Goal: Task Accomplishment & Management: Manage account settings

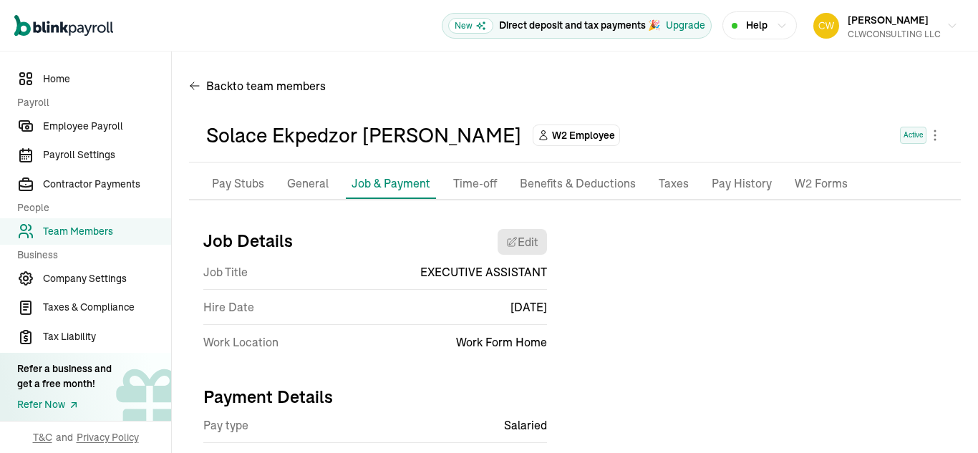
click at [301, 169] on li "General" at bounding box center [307, 184] width 53 height 30
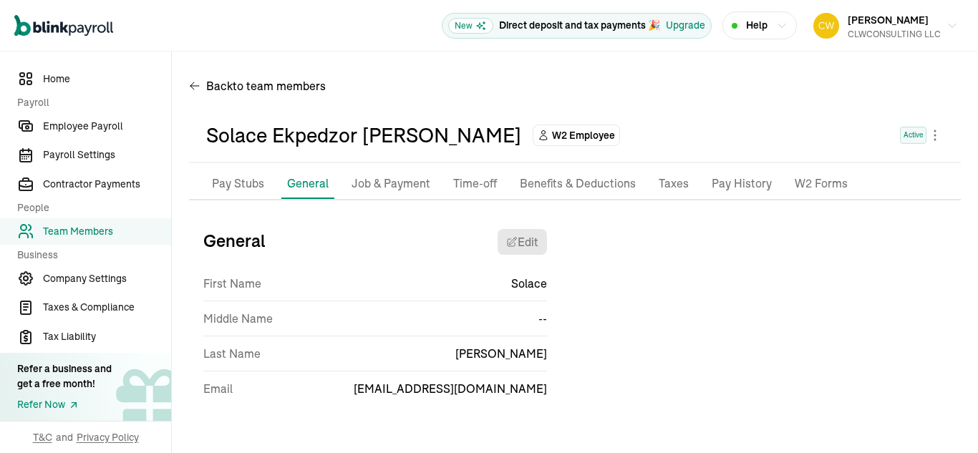
click at [246, 175] on p "Pay Stubs" at bounding box center [238, 184] width 52 height 19
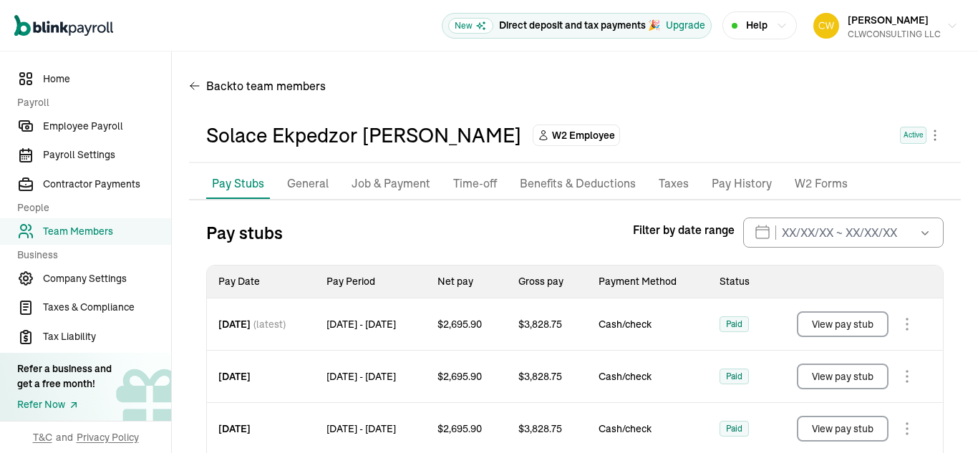
click at [412, 181] on p "Job & Payment" at bounding box center [390, 184] width 79 height 19
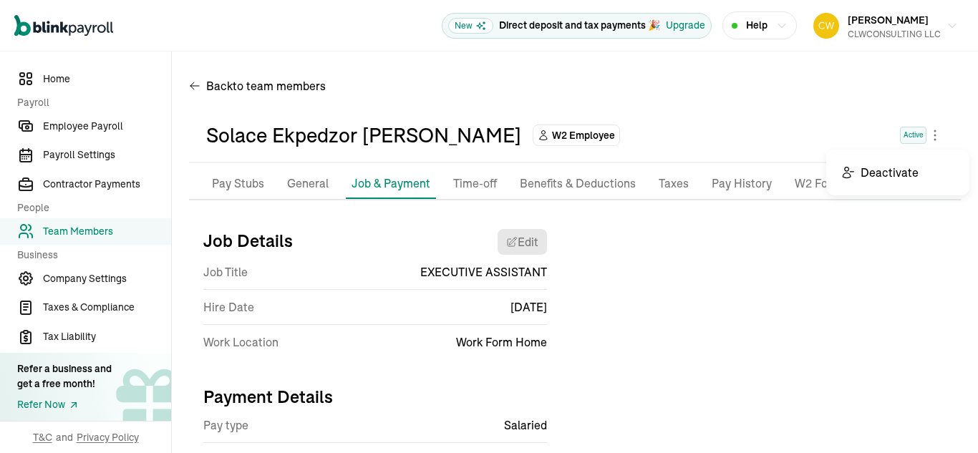
click at [922, 139] on body "Open main menu New Direct deposit and tax payments 🎉 Upgrade Help [PERSON_NAME]…" at bounding box center [489, 226] width 978 height 453
click at [81, 156] on span "Payroll Settings" at bounding box center [107, 154] width 128 height 15
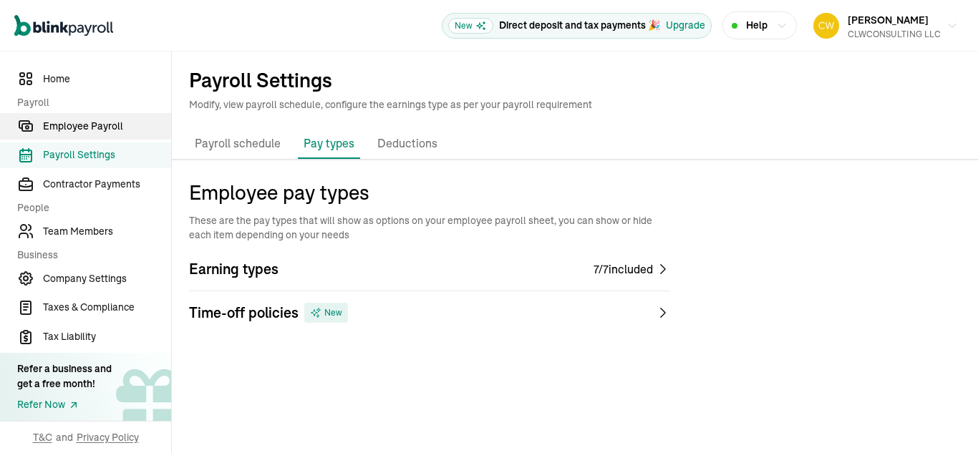
click at [97, 129] on span "Employee Payroll" at bounding box center [107, 126] width 128 height 15
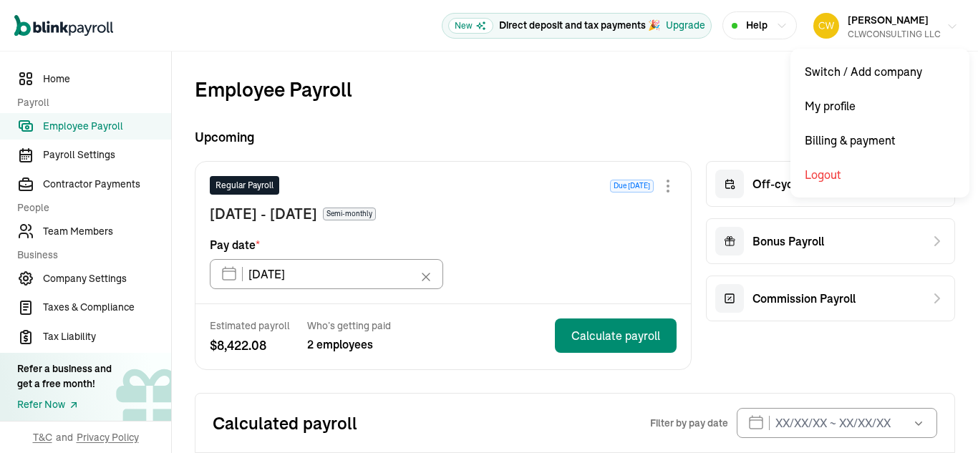
click at [847, 29] on div "CLWCONSULTING LLC" at bounding box center [893, 34] width 93 height 13
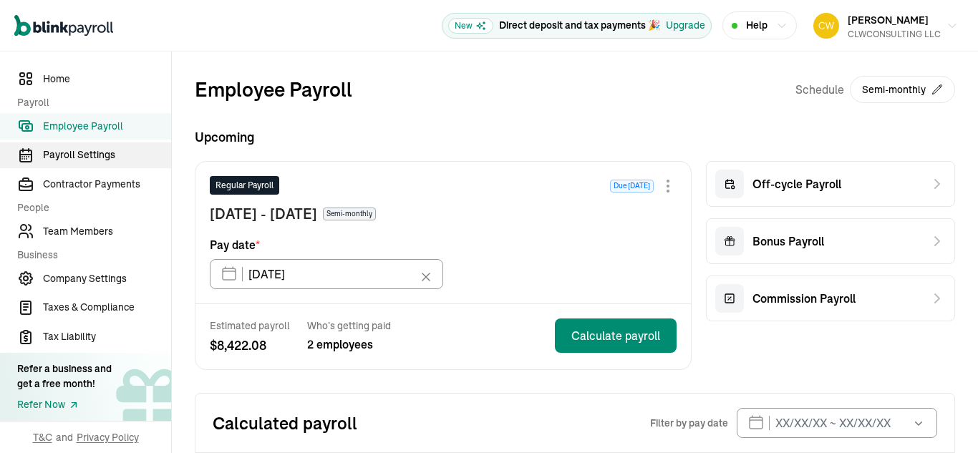
click at [86, 155] on span "Payroll Settings" at bounding box center [107, 154] width 128 height 15
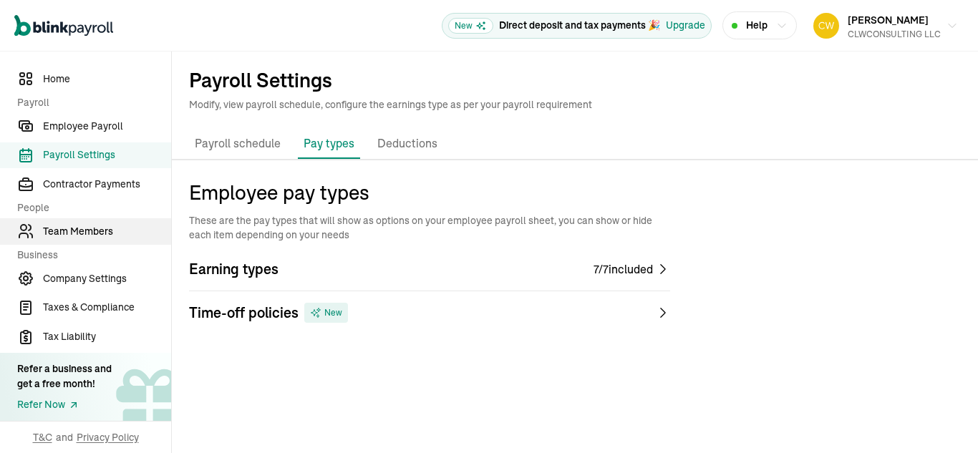
click at [82, 233] on span "Team Members" at bounding box center [107, 231] width 128 height 15
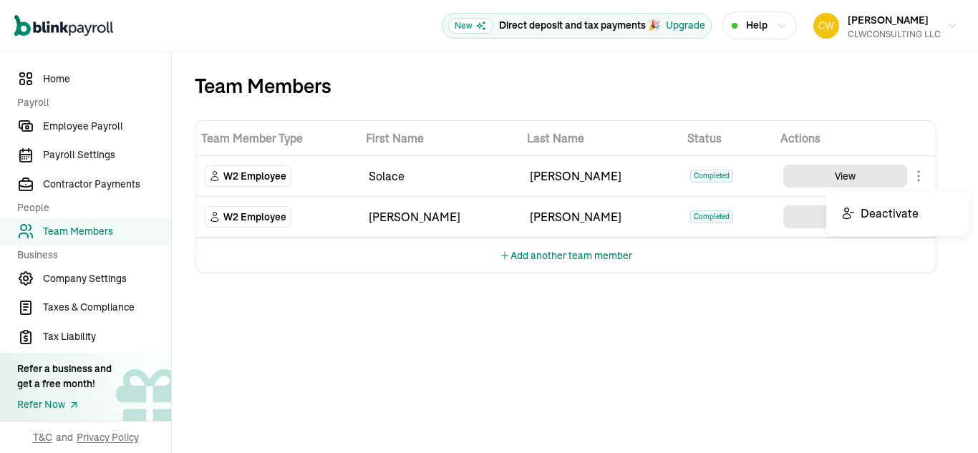
click at [921, 175] on body "Open main menu New Direct deposit and tax payments 🎉 Upgrade Help [PERSON_NAME]…" at bounding box center [489, 226] width 978 height 453
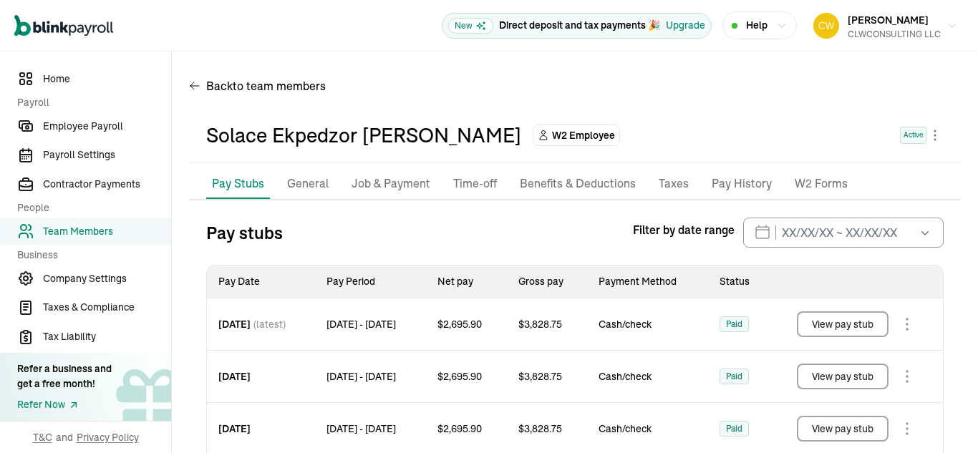
click at [573, 182] on p "Benefits & Deductions" at bounding box center [578, 184] width 116 height 19
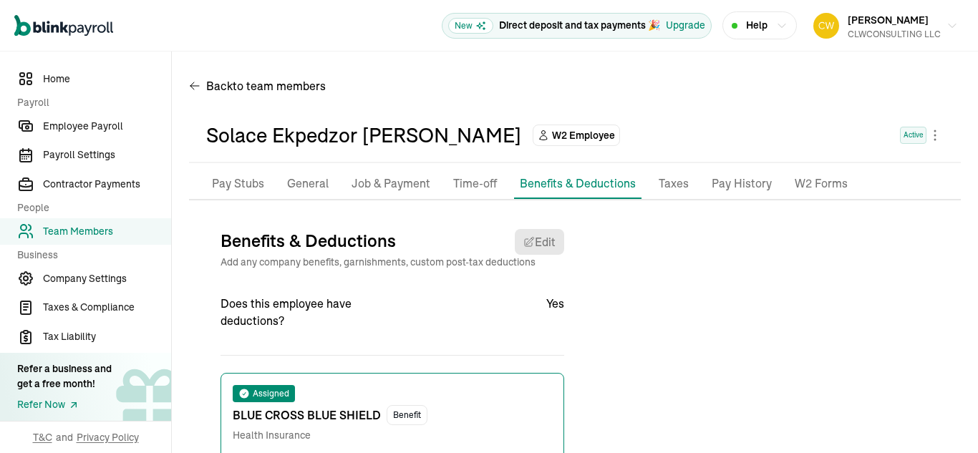
scroll to position [122, 0]
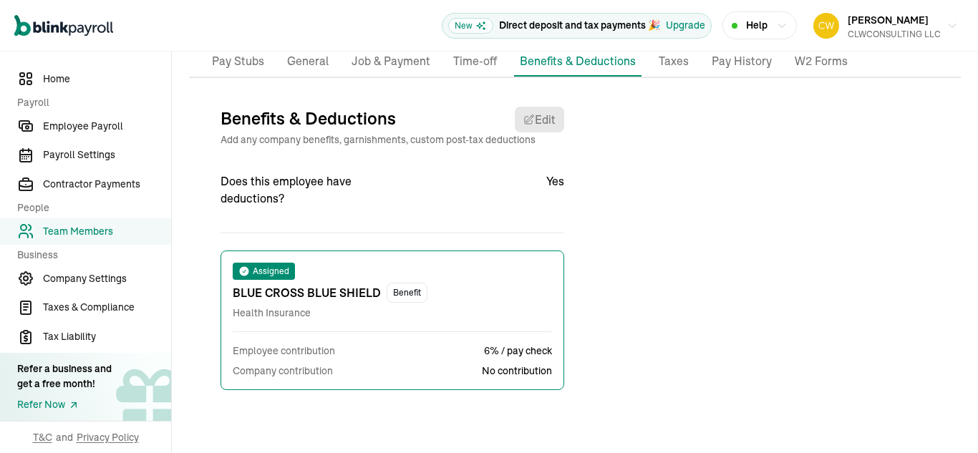
click at [390, 100] on div "Benefits & Deductions Edit Add any company benefits, garnishments, custom post-…" at bounding box center [385, 258] width 358 height 326
click at [310, 89] on div "Pay Stubs General Job & Payment Time-off Benefits & Deductions Documents Taxes …" at bounding box center [574, 234] width 771 height 375
click at [305, 94] on div "Pay Stubs General Job & Payment Time-off Benefits & Deductions Documents Taxes …" at bounding box center [574, 234] width 771 height 375
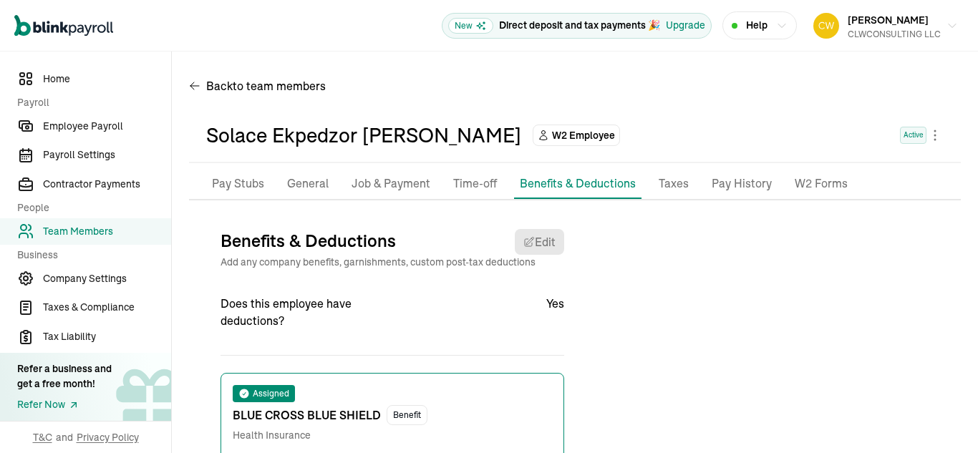
click at [297, 180] on p "General" at bounding box center [308, 184] width 42 height 19
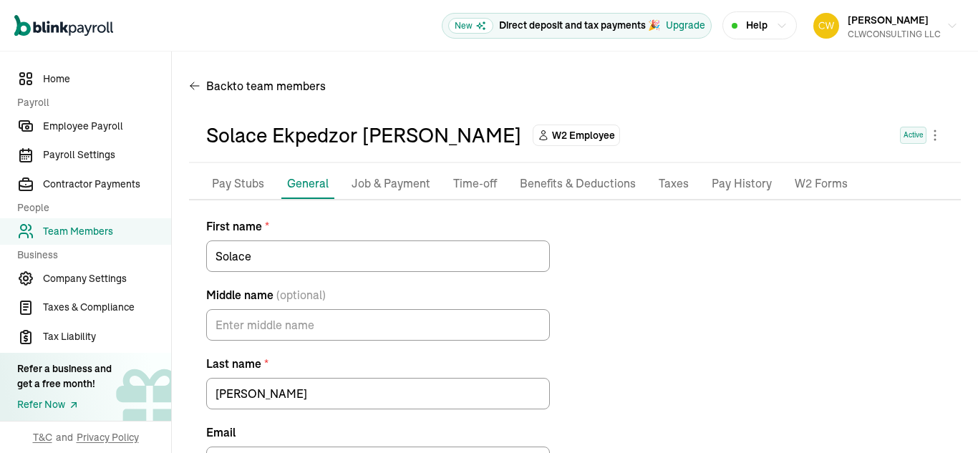
click at [239, 142] on div "Solace Ekpedzor [PERSON_NAME]" at bounding box center [363, 135] width 315 height 30
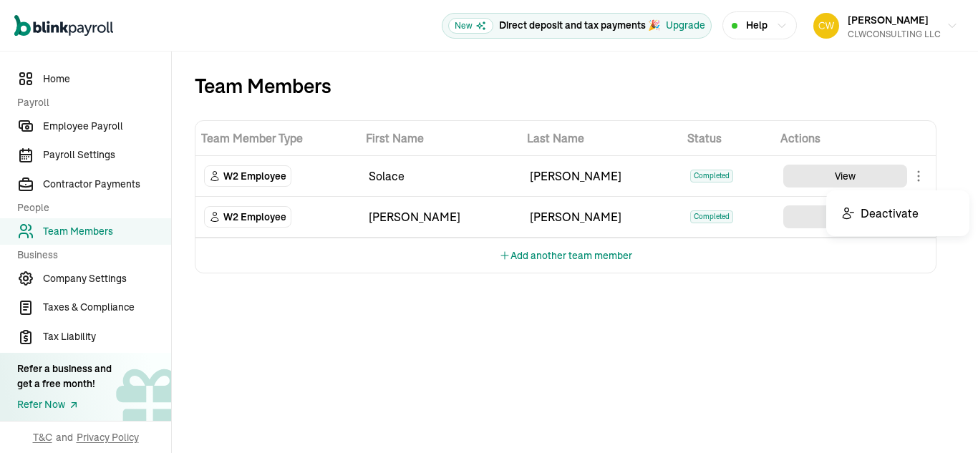
click at [920, 183] on body "Open main menu New Direct deposit and tax payments 🎉 Upgrade Help [PERSON_NAME]…" at bounding box center [489, 226] width 978 height 453
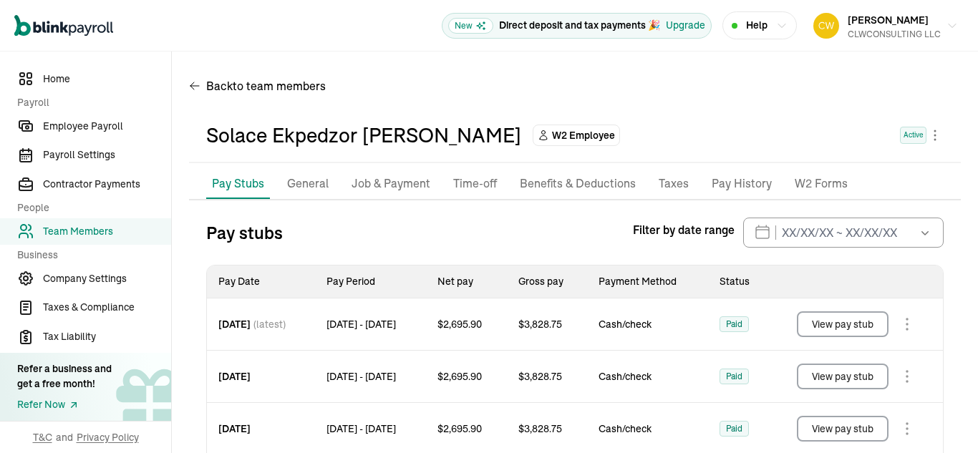
click at [905, 329] on body "Open main menu New Direct deposit and tax payments 🎉 Upgrade Help [PERSON_NAME]…" at bounding box center [489, 226] width 978 height 453
click at [303, 182] on p "General" at bounding box center [308, 184] width 42 height 19
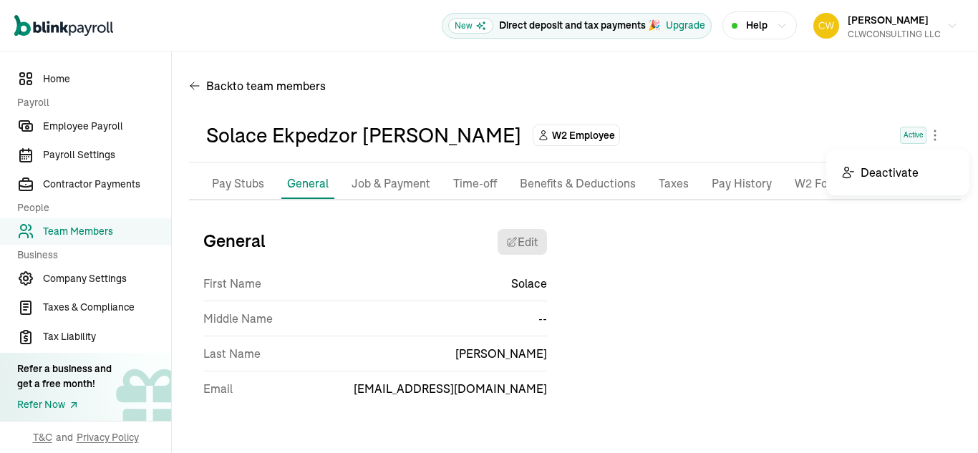
click at [929, 135] on body "Open main menu New Direct deposit and tax payments 🎉 Upgrade Help [PERSON_NAME]…" at bounding box center [489, 226] width 978 height 453
click at [469, 182] on p "Time-off" at bounding box center [475, 184] width 44 height 19
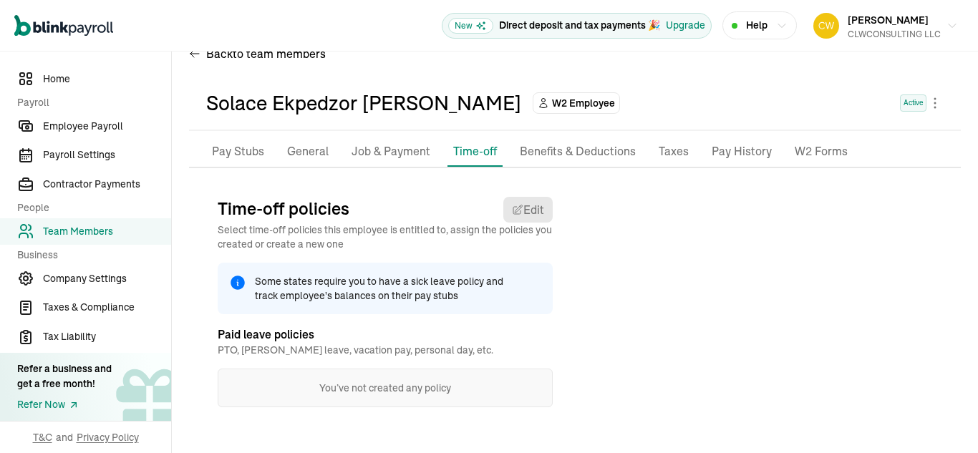
click at [574, 149] on p "Benefits & Deductions" at bounding box center [578, 151] width 116 height 19
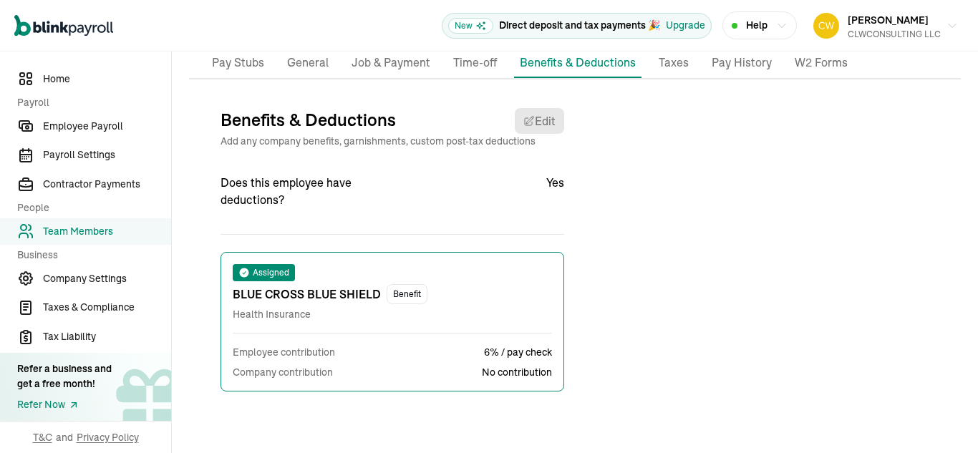
scroll to position [122, 0]
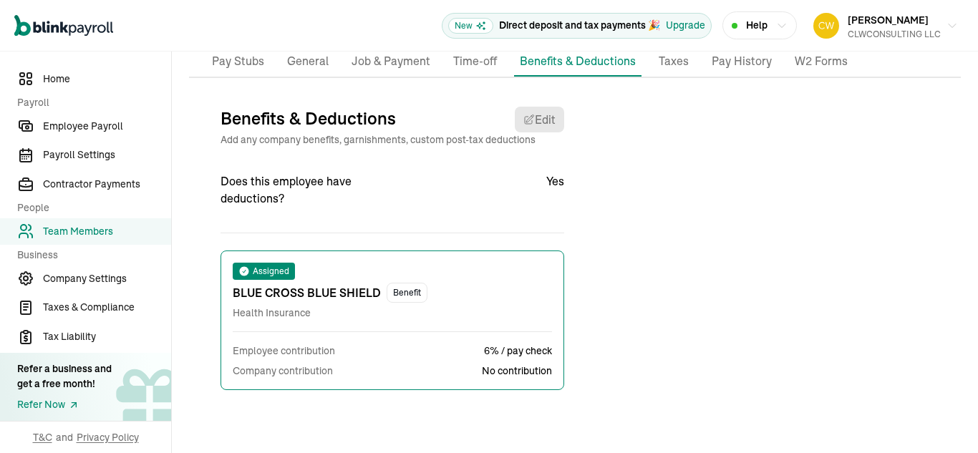
click at [675, 65] on p "Taxes" at bounding box center [673, 61] width 30 height 19
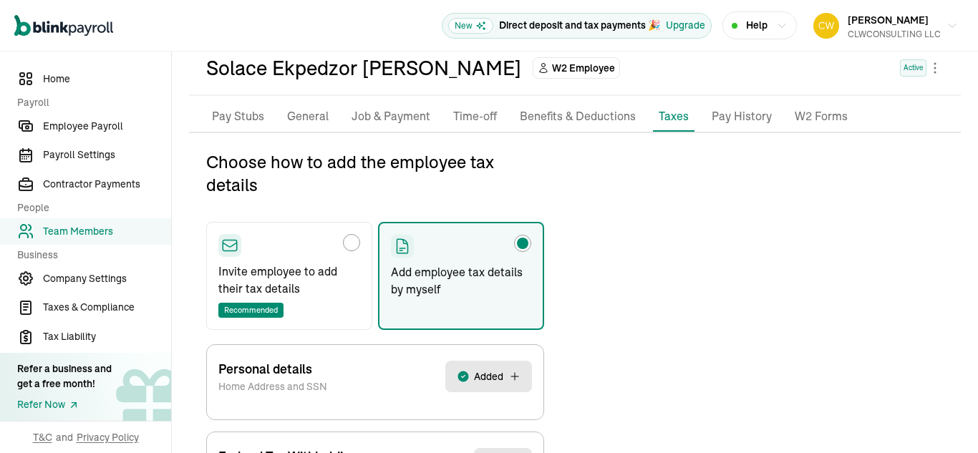
scroll to position [0, 0]
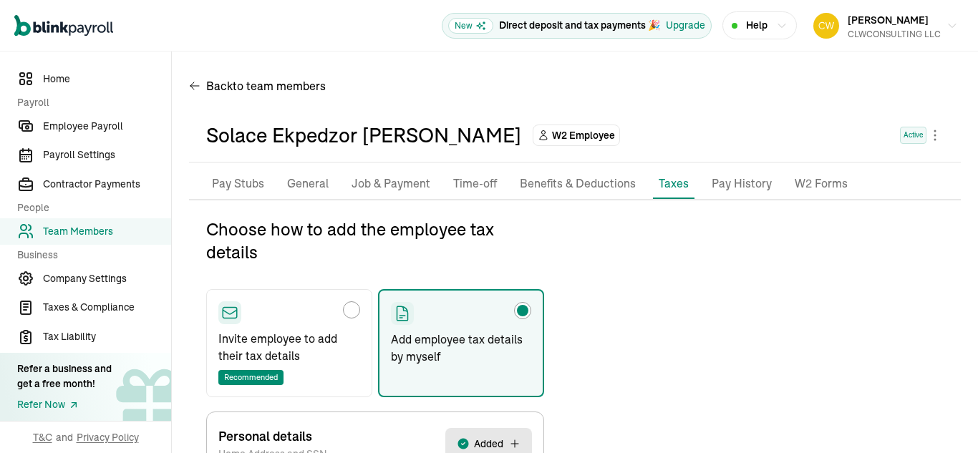
click at [349, 301] on label "Invite employee to add their tax details Recommended" at bounding box center [289, 343] width 166 height 108
click at [229, 301] on input "Invite employee to add their tax details Recommended" at bounding box center [223, 306] width 11 height 11
radio input "true"
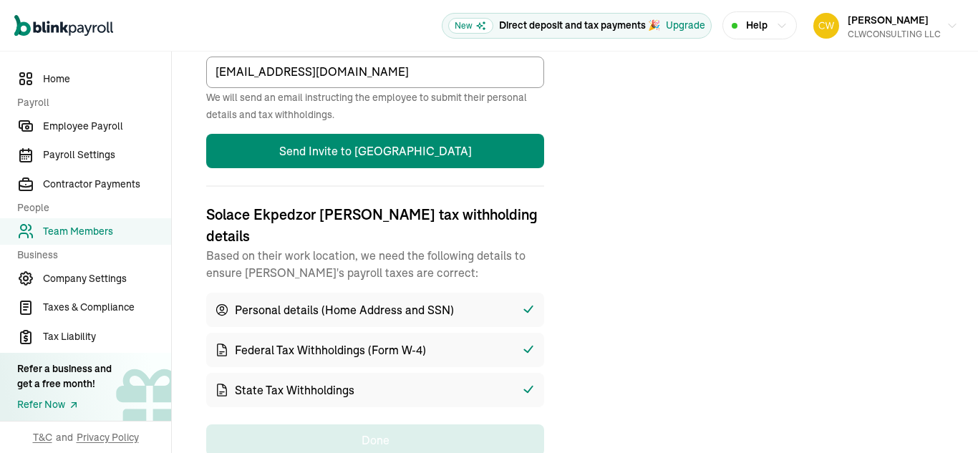
scroll to position [518, 0]
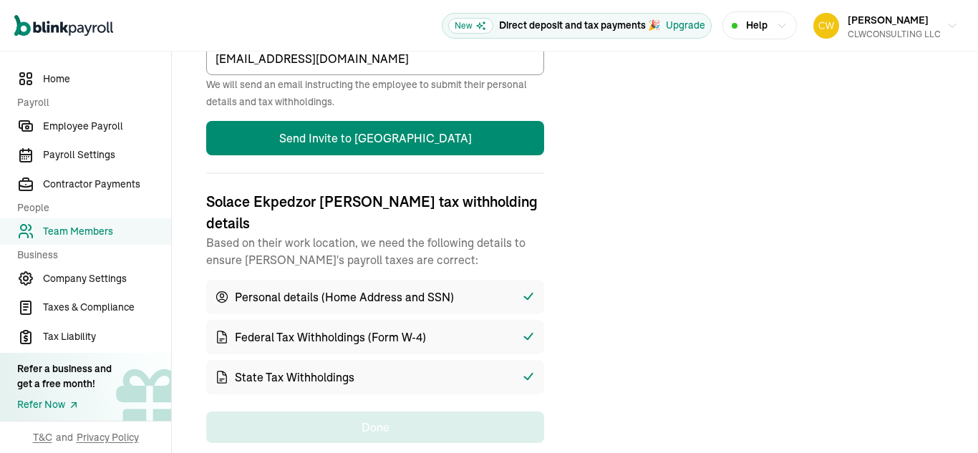
click at [523, 290] on icon at bounding box center [528, 297] width 14 height 14
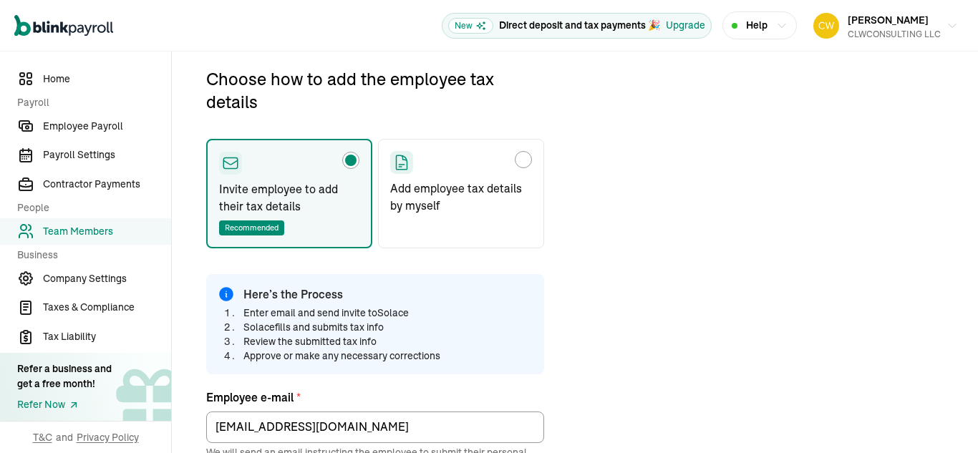
scroll to position [150, 0]
click at [527, 162] on div "Choose how to add the employee tax details" at bounding box center [522, 160] width 11 height 11
click at [401, 162] on input "Add employee tax details by myself" at bounding box center [394, 156] width 11 height 11
radio input "true"
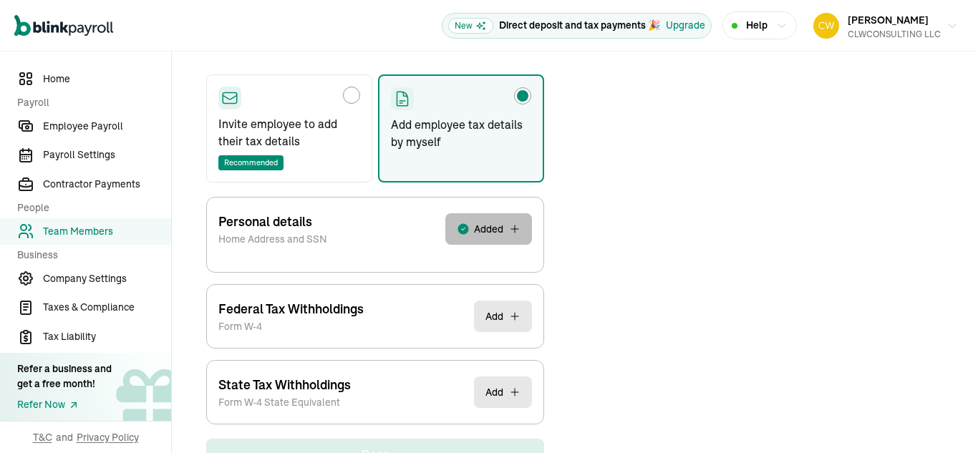
scroll to position [169, 0]
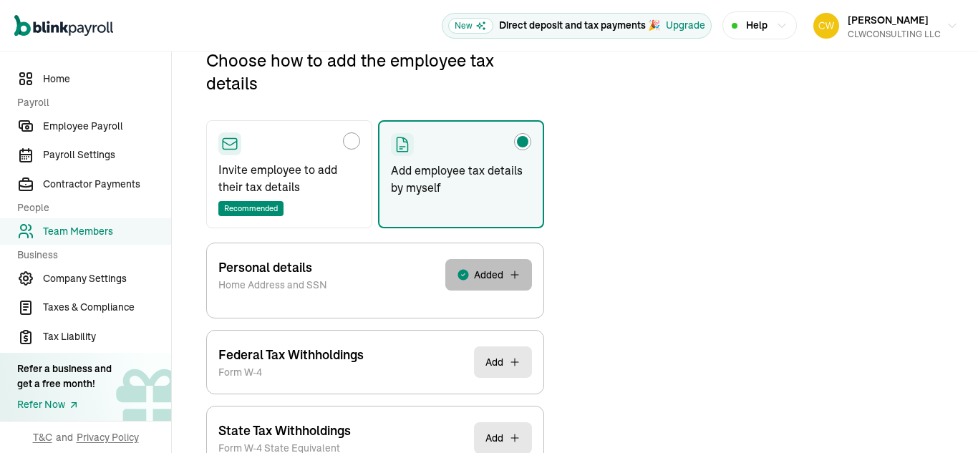
click at [474, 268] on span "Added" at bounding box center [488, 275] width 29 height 14
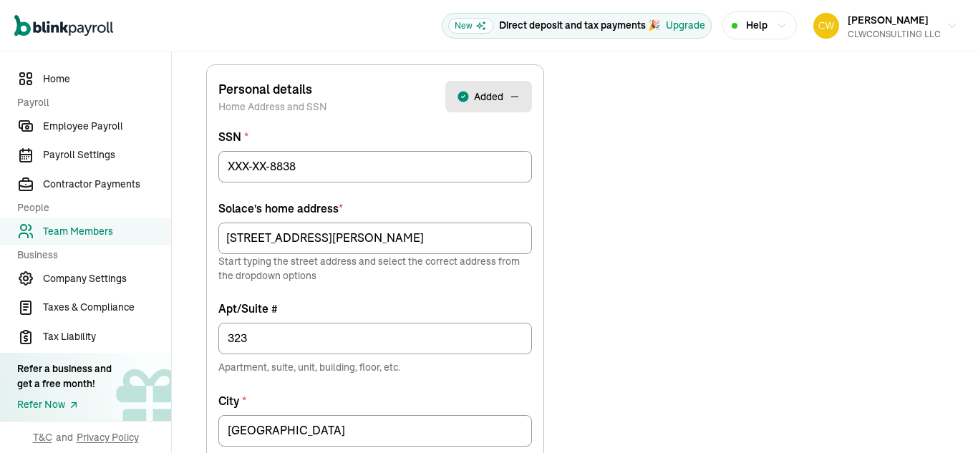
scroll to position [355, 0]
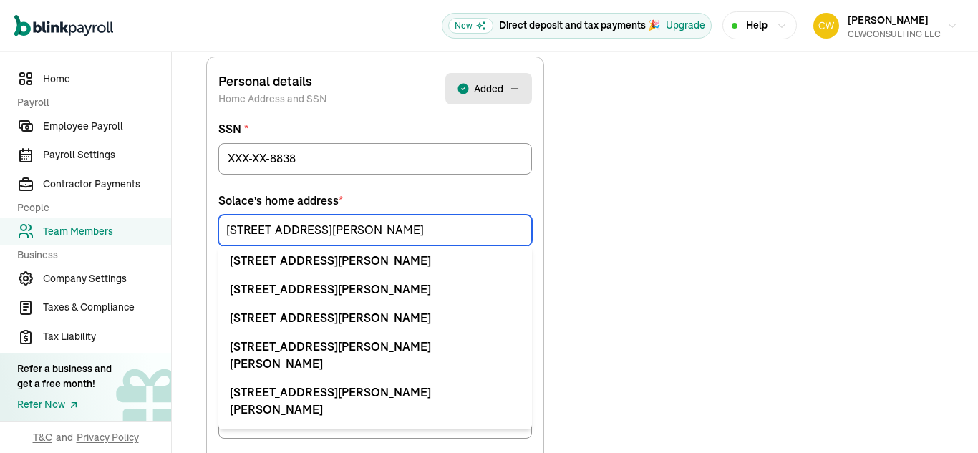
click at [338, 238] on input "[STREET_ADDRESS][PERSON_NAME]" at bounding box center [374, 230] width 313 height 31
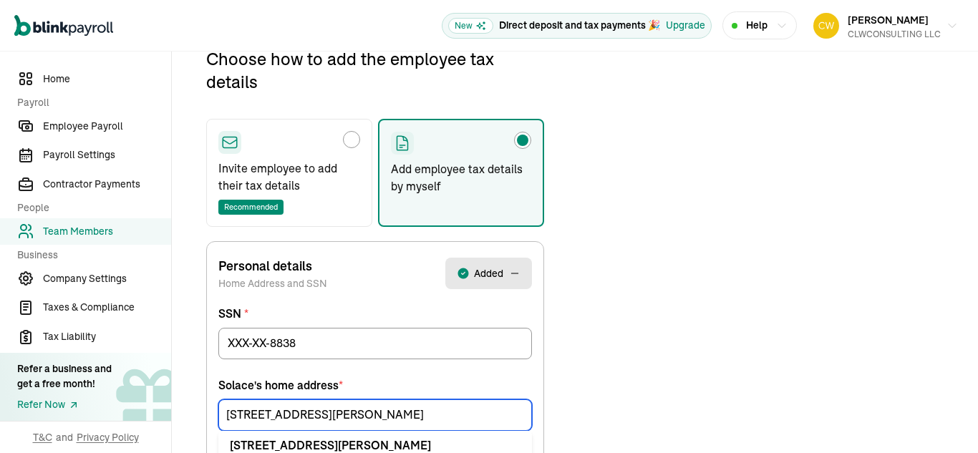
scroll to position [169, 0]
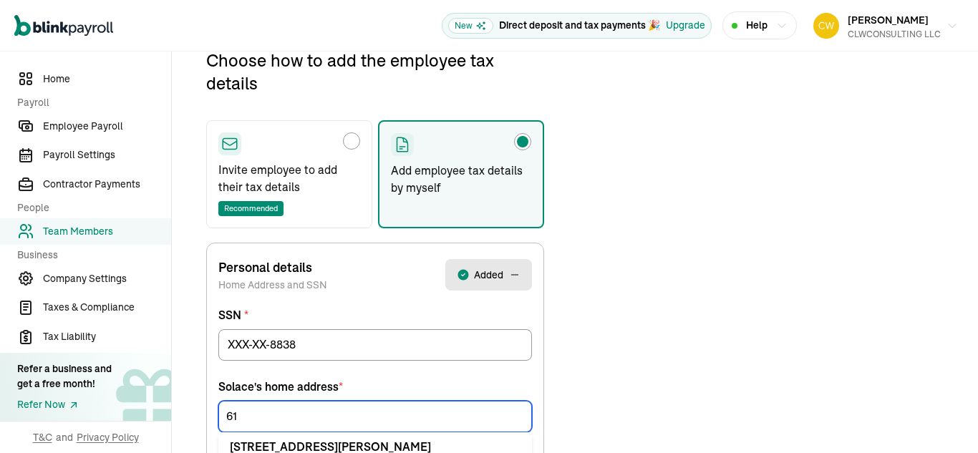
type input "6"
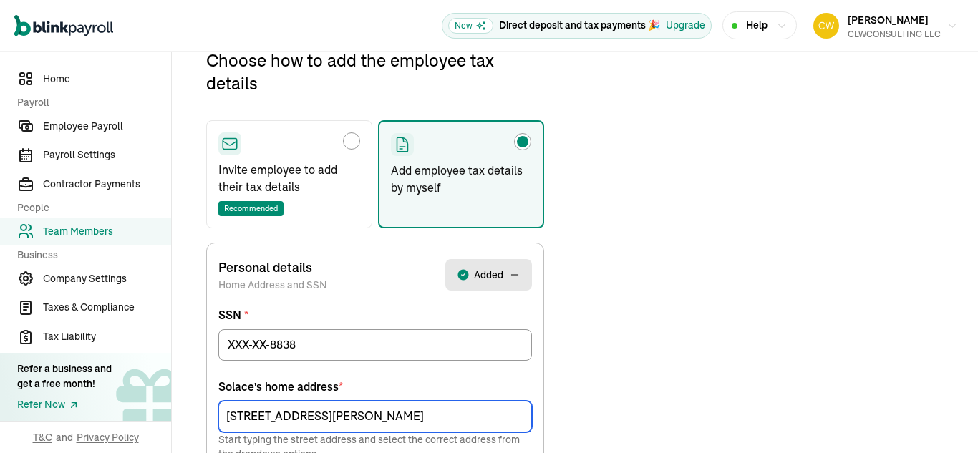
click at [253, 417] on input "[STREET_ADDRESS][PERSON_NAME]" at bounding box center [374, 416] width 313 height 31
type input "[STREET_ADDRESS][PERSON_NAME]"
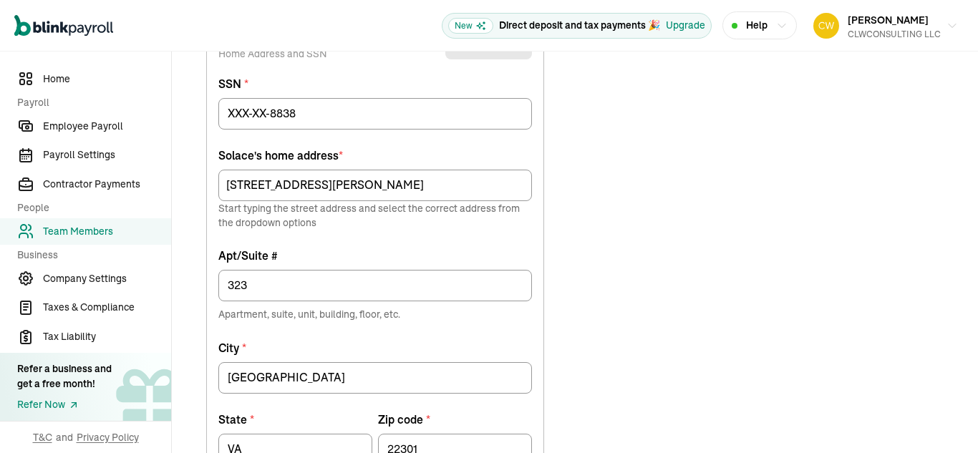
scroll to position [401, 0]
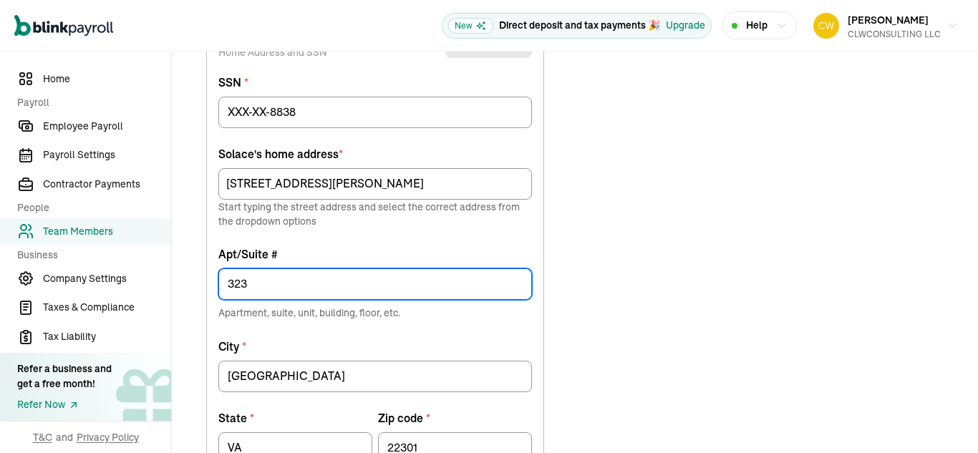
click at [290, 289] on input "323" at bounding box center [374, 283] width 313 height 31
type input "3"
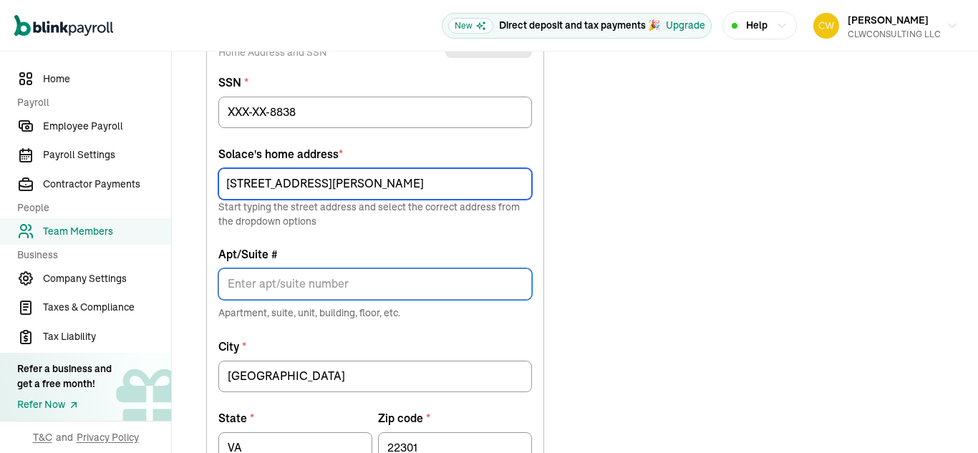
click at [414, 182] on input "[STREET_ADDRESS][PERSON_NAME]" at bounding box center [374, 183] width 313 height 31
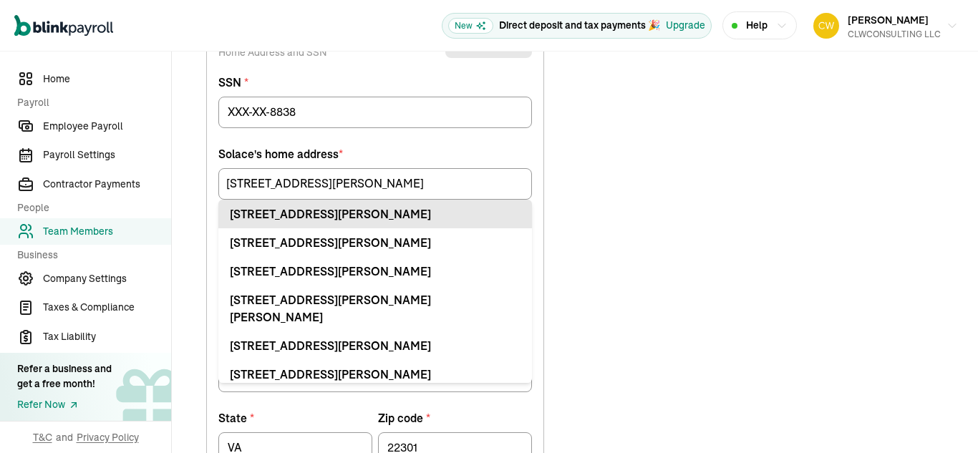
click at [406, 215] on div "[STREET_ADDRESS][PERSON_NAME]" at bounding box center [375, 213] width 291 height 17
type input "[STREET_ADDRESS][PERSON_NAME]"
type input "Apt"
type input "22304"
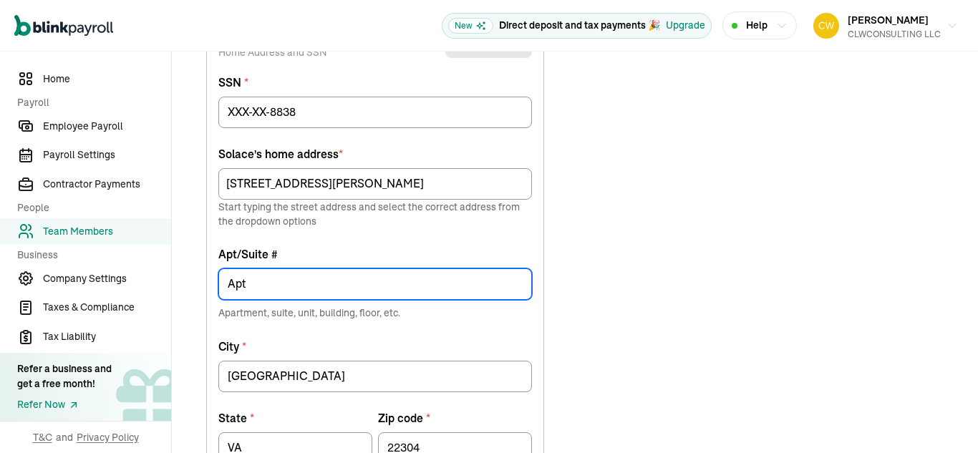
click at [278, 288] on input "Apt" at bounding box center [374, 283] width 313 height 31
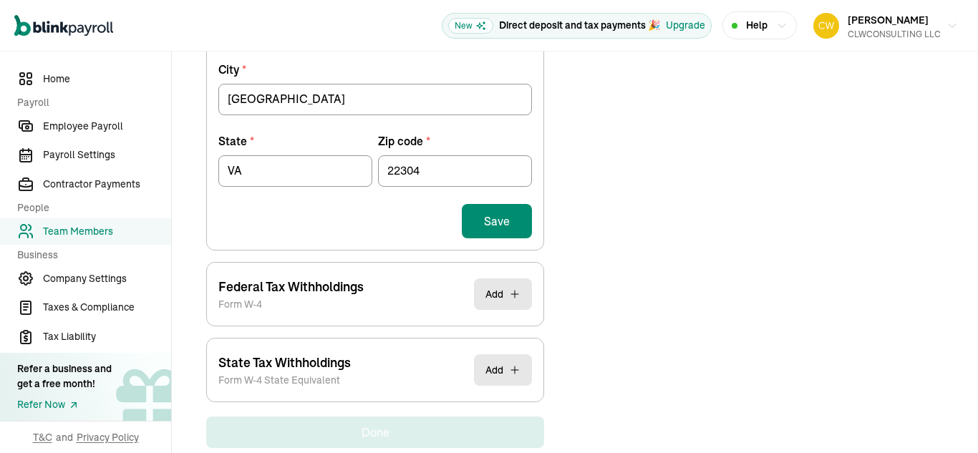
scroll to position [679, 0]
type input "Apt 319"
click at [502, 225] on button "Save" at bounding box center [497, 220] width 70 height 34
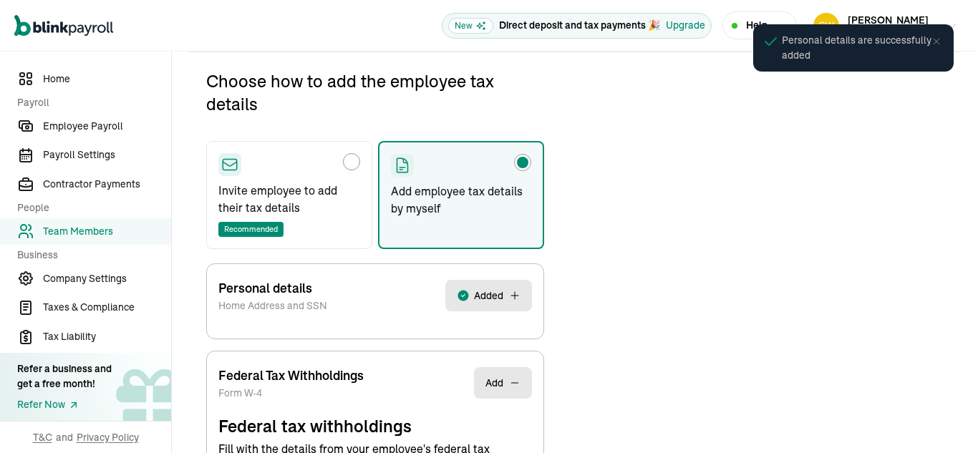
scroll to position [169, 0]
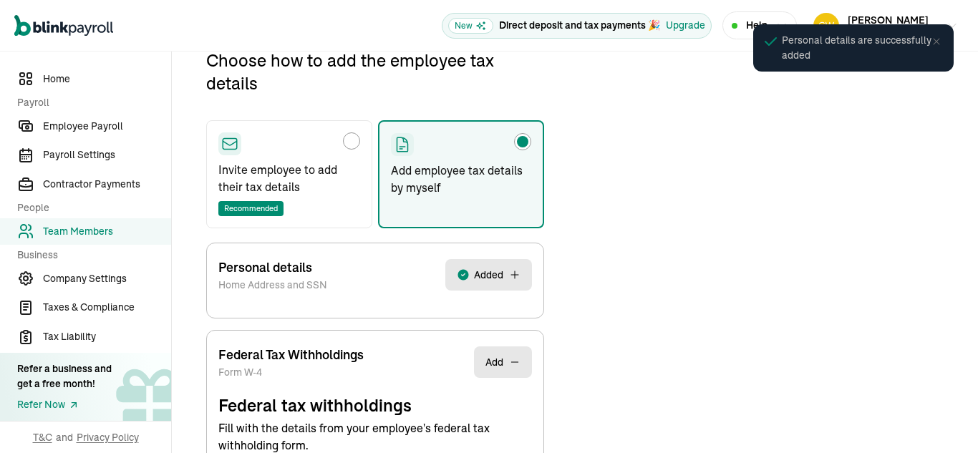
select select "S"
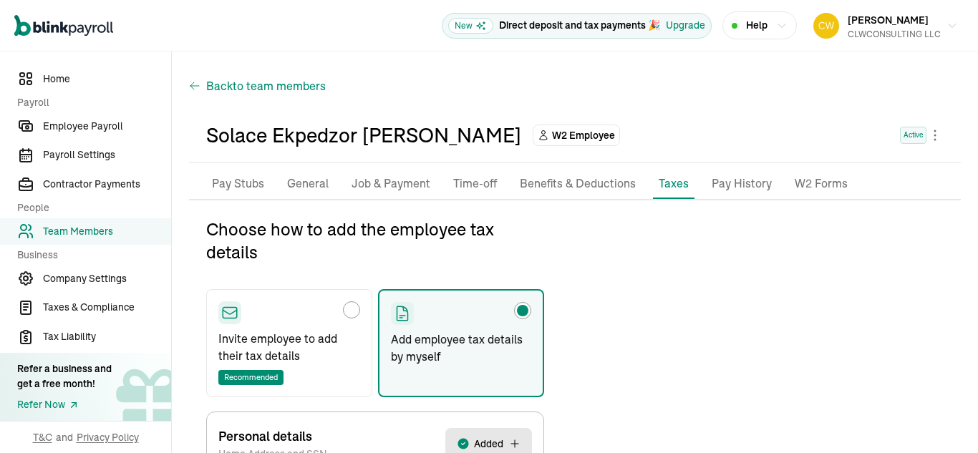
click at [197, 83] on icon "button" at bounding box center [194, 85] width 11 height 17
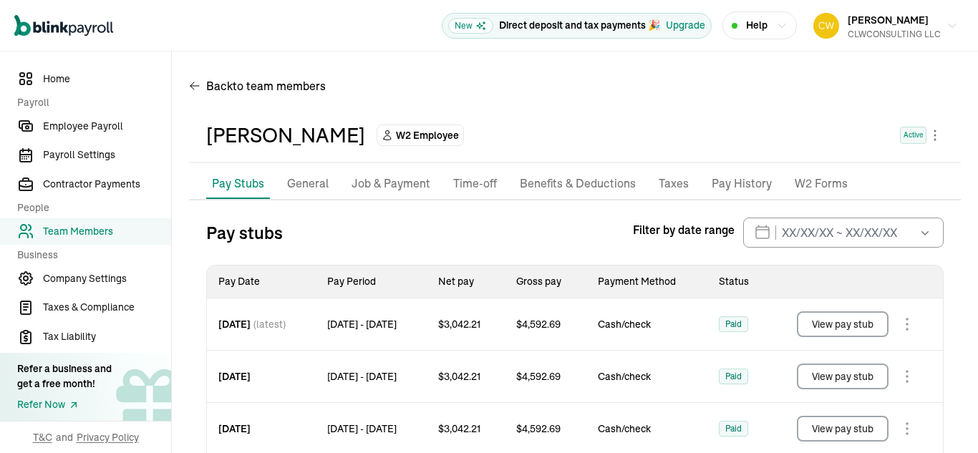
click at [670, 187] on p "Taxes" at bounding box center [673, 184] width 30 height 19
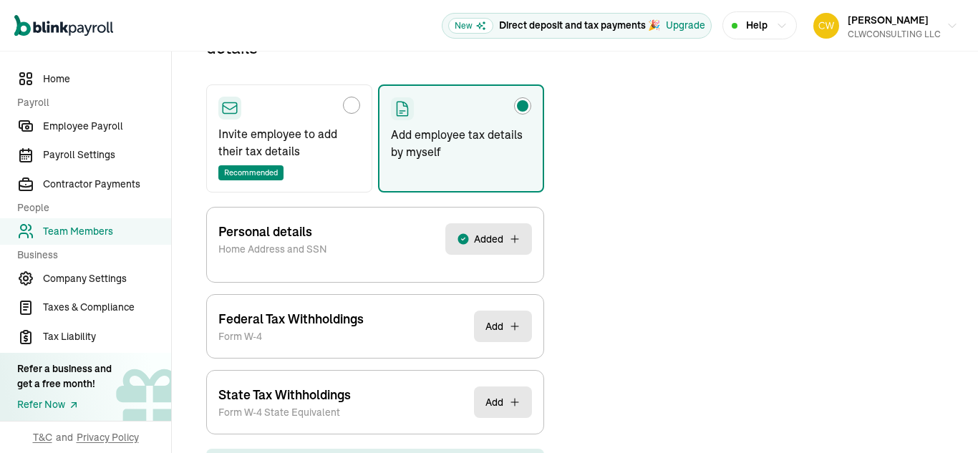
scroll to position [205, 0]
click at [482, 239] on span "Added" at bounding box center [488, 238] width 29 height 14
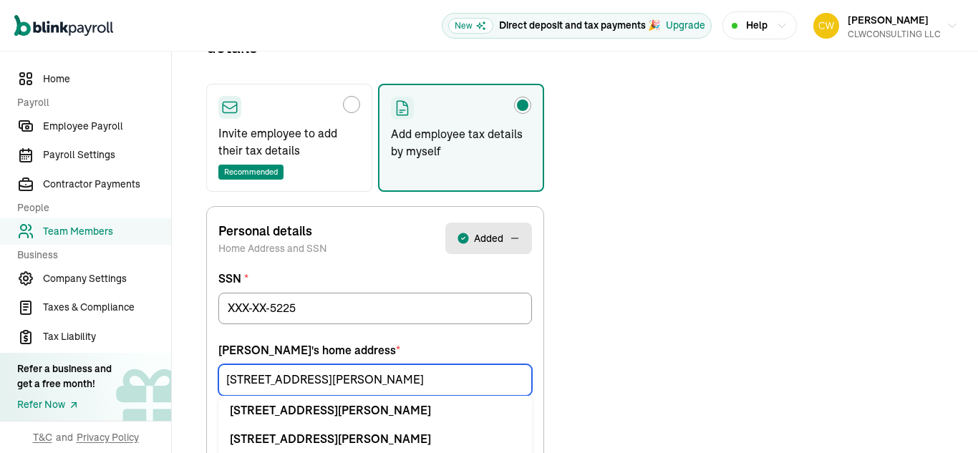
click at [353, 379] on input "[STREET_ADDRESS][PERSON_NAME]" at bounding box center [374, 379] width 313 height 31
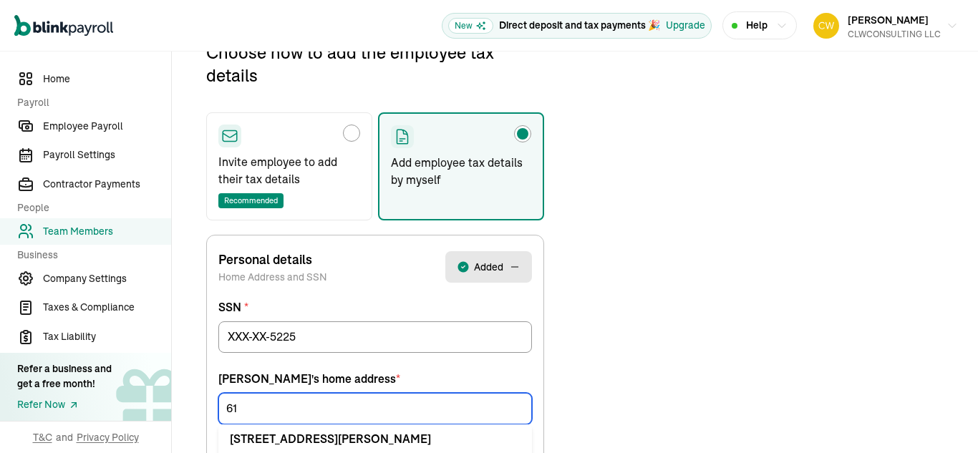
type input "6"
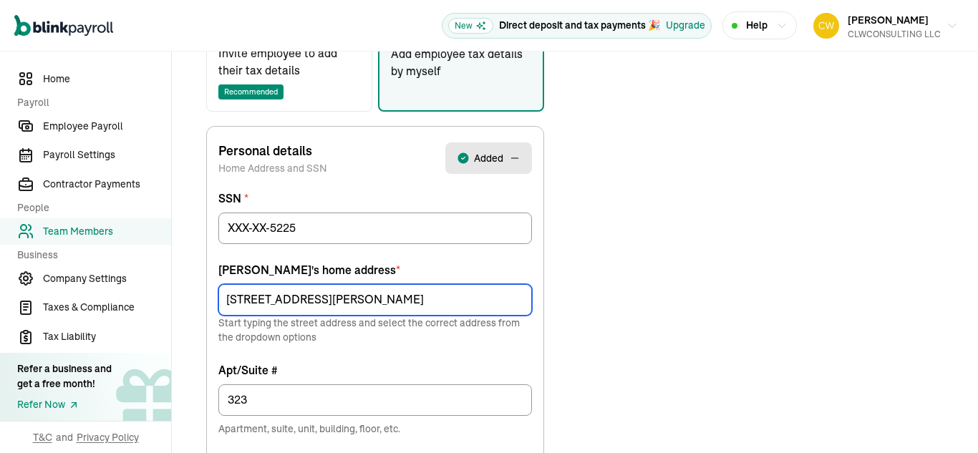
scroll to position [288, 0]
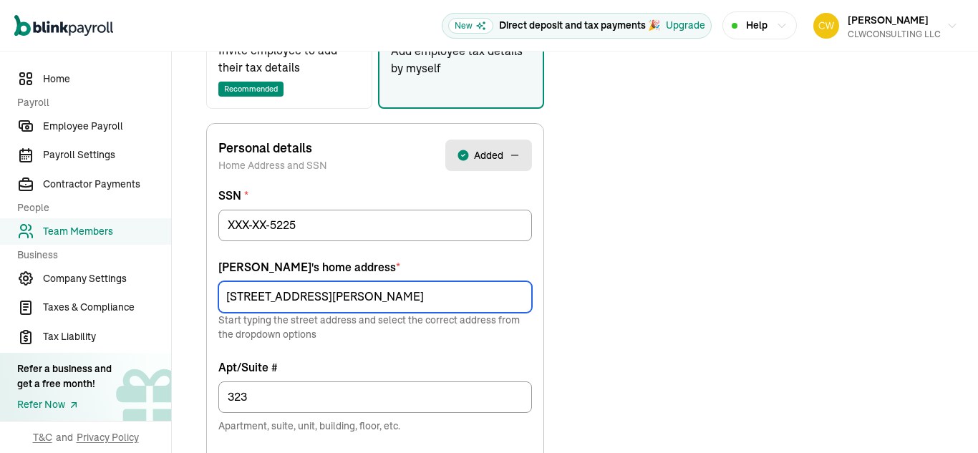
click at [419, 296] on input "[STREET_ADDRESS][PERSON_NAME]" at bounding box center [374, 296] width 313 height 31
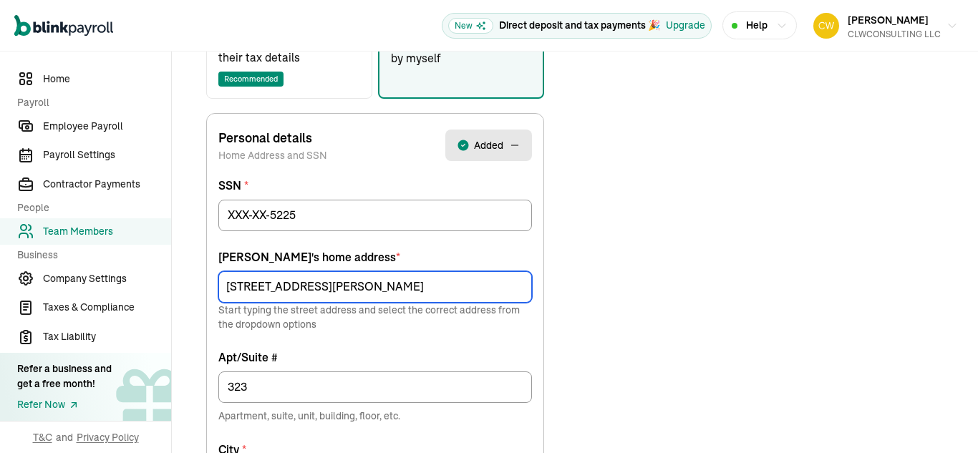
scroll to position [300, 0]
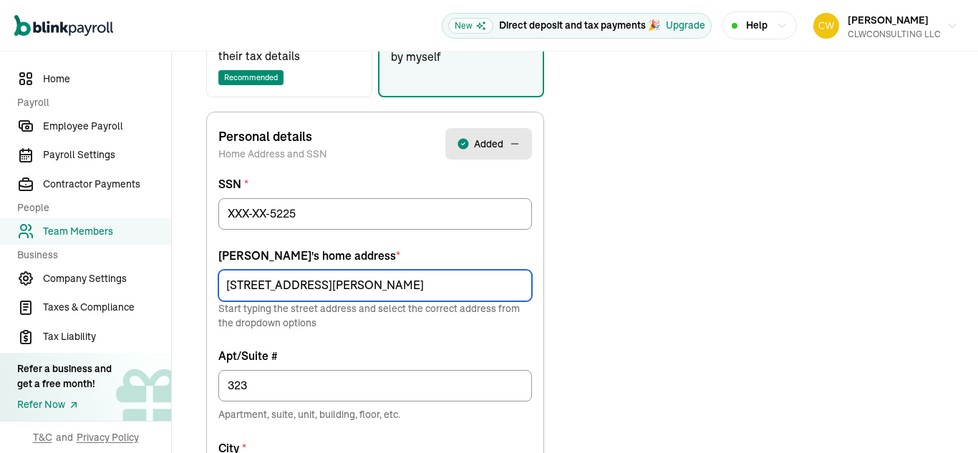
click at [250, 287] on input "[STREET_ADDRESS][PERSON_NAME]" at bounding box center [374, 285] width 313 height 31
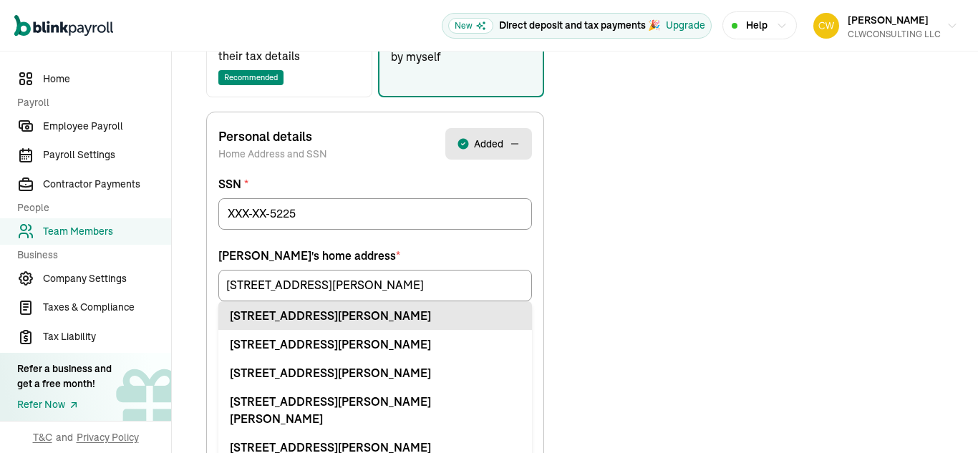
click at [323, 323] on div "[STREET_ADDRESS][PERSON_NAME]" at bounding box center [375, 315] width 291 height 17
type input "[STREET_ADDRESS][PERSON_NAME]"
type input "Apt"
type input "22304"
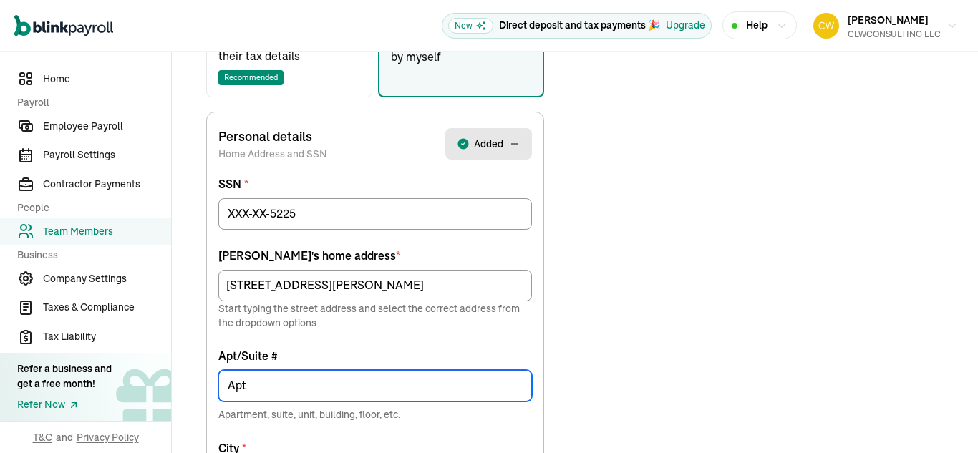
click at [272, 383] on input "Apt" at bounding box center [374, 385] width 313 height 31
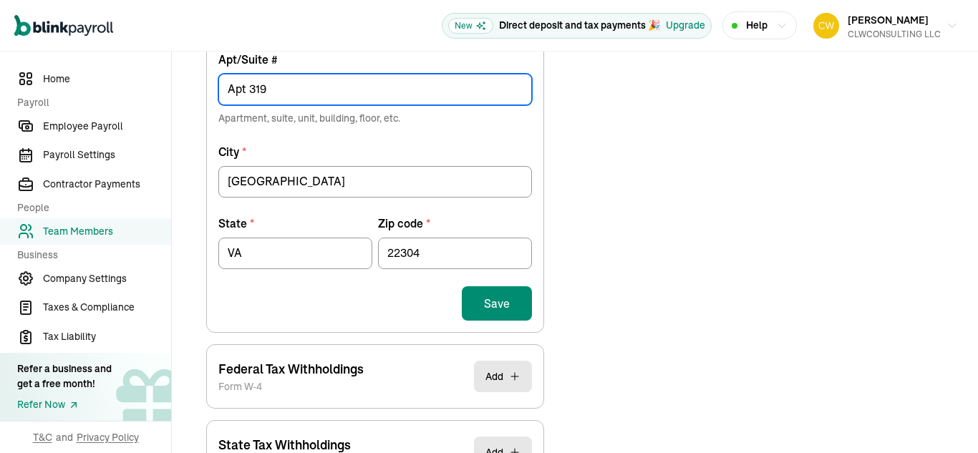
scroll to position [598, 0]
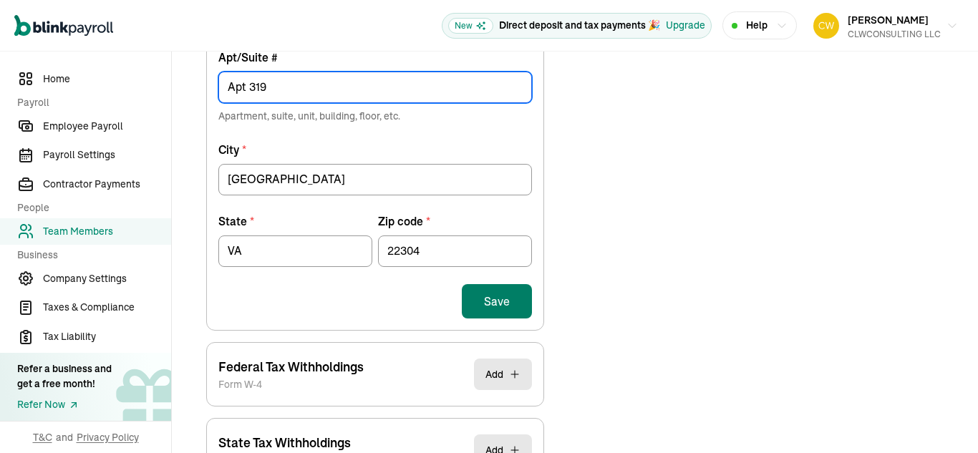
type input "Apt 319"
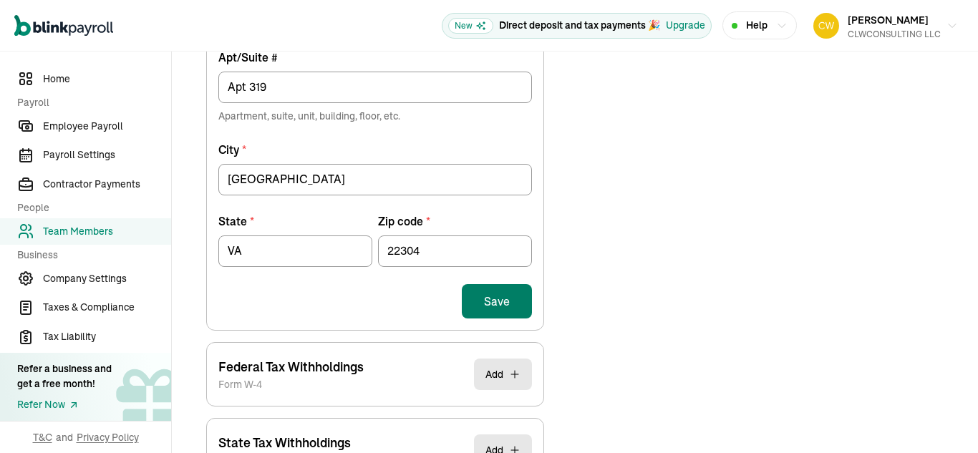
click at [510, 301] on button "Save" at bounding box center [497, 301] width 70 height 34
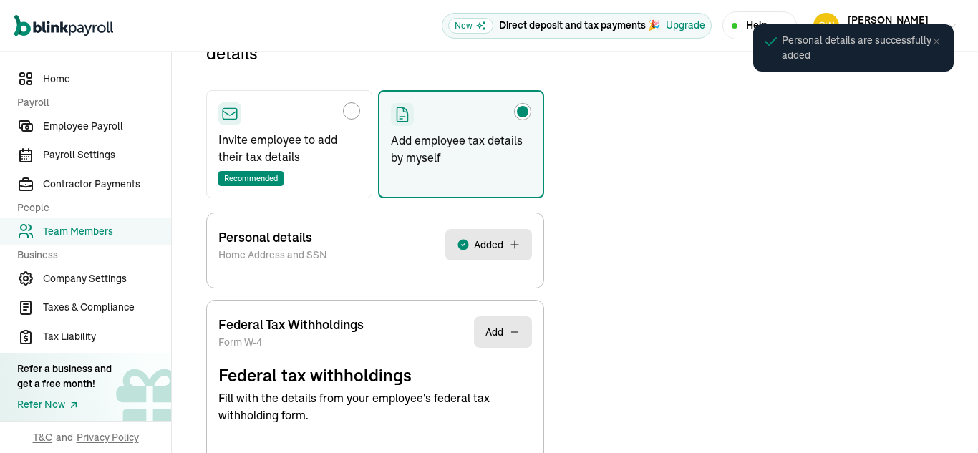
scroll to position [169, 0]
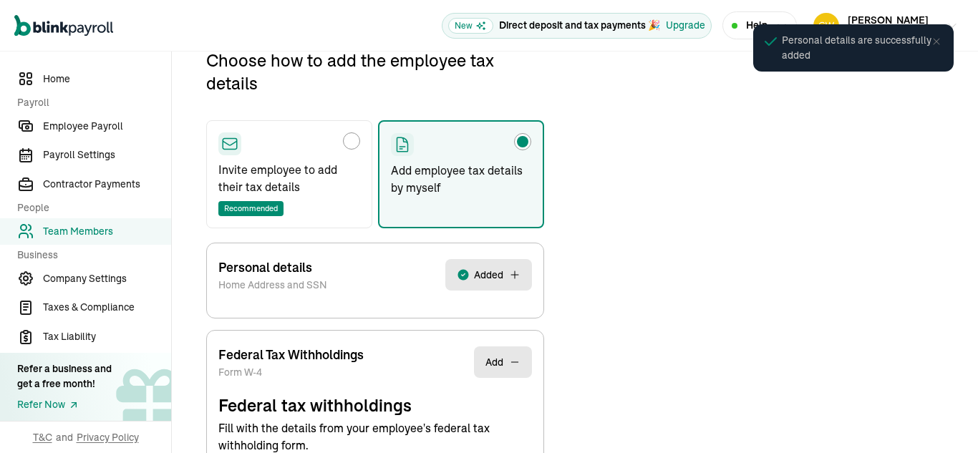
select select "S"
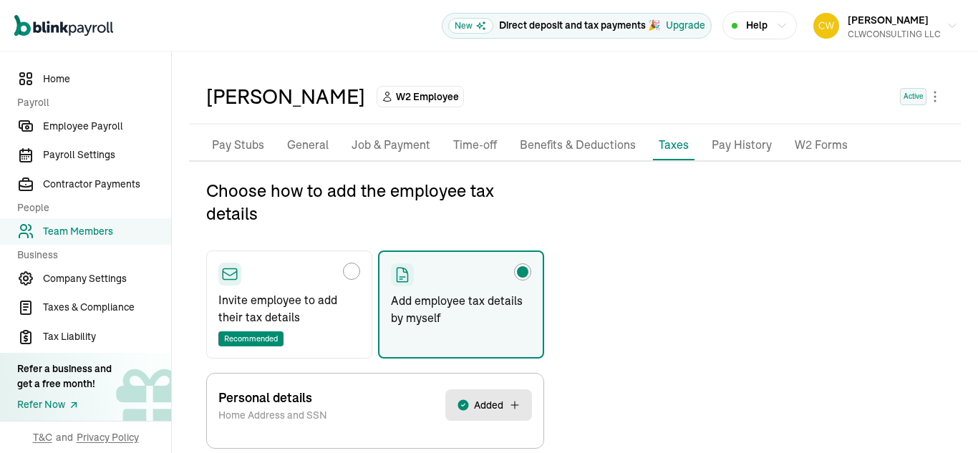
scroll to position [0, 0]
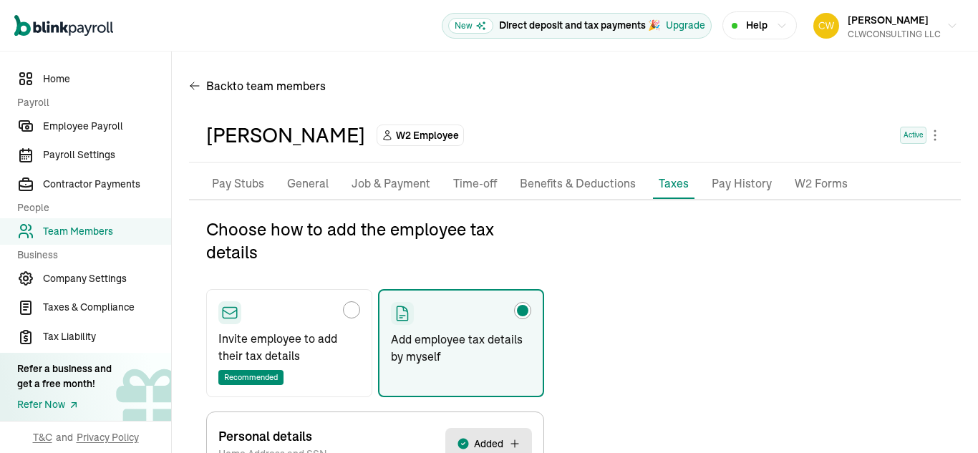
click at [233, 172] on li "Pay Stubs" at bounding box center [238, 184] width 64 height 30
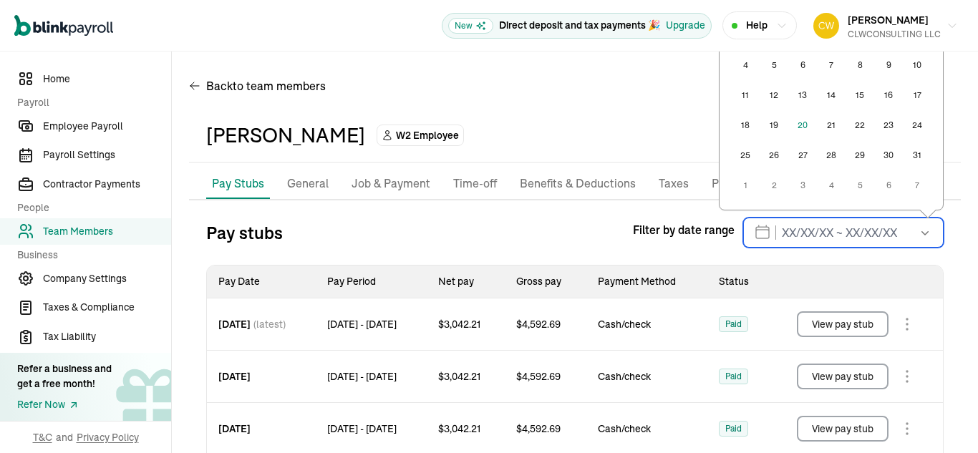
click at [890, 228] on input "text" at bounding box center [843, 233] width 200 height 30
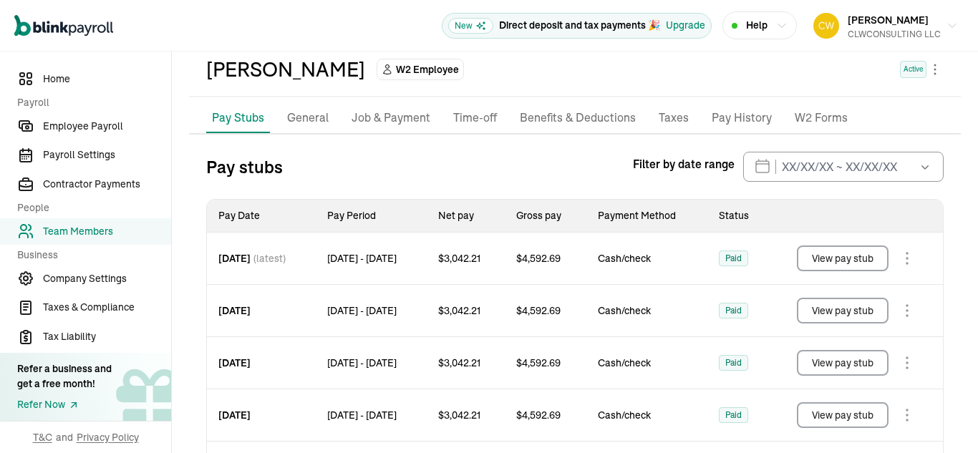
scroll to position [65, 0]
click at [98, 125] on span "Employee Payroll" at bounding box center [107, 126] width 128 height 15
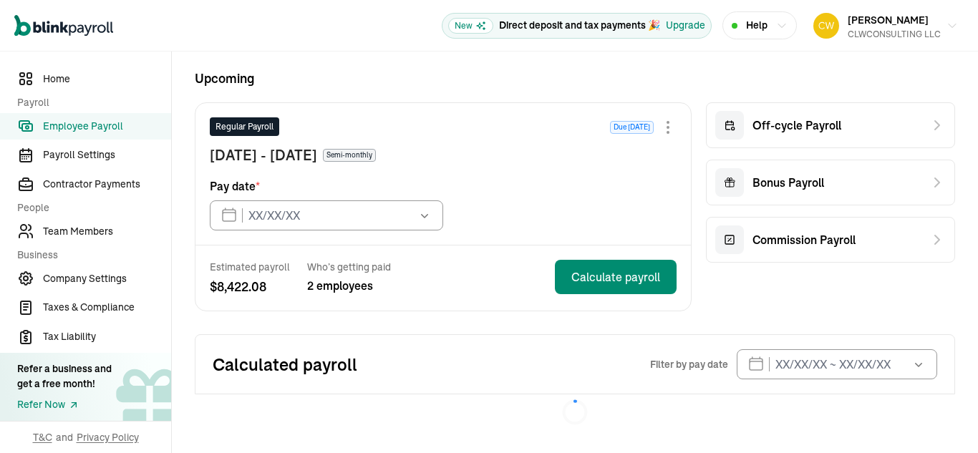
type input "[DATE]"
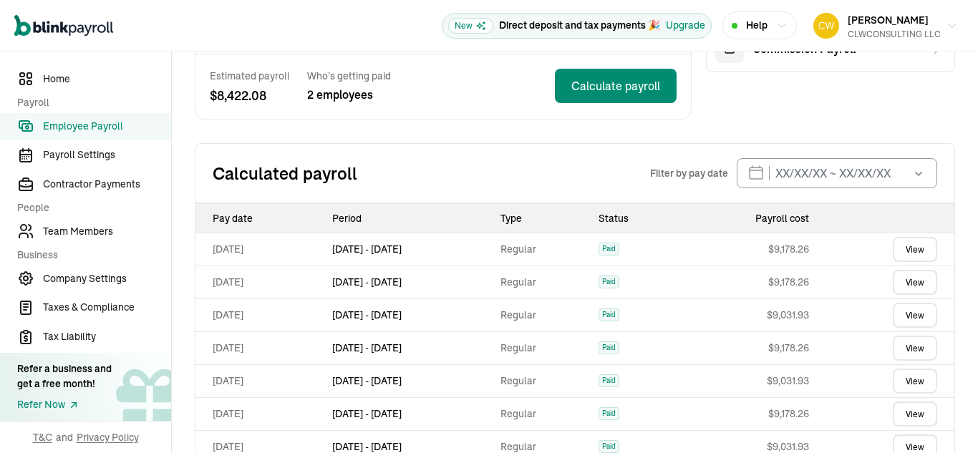
scroll to position [250, 0]
click at [908, 253] on link "View" at bounding box center [914, 248] width 44 height 25
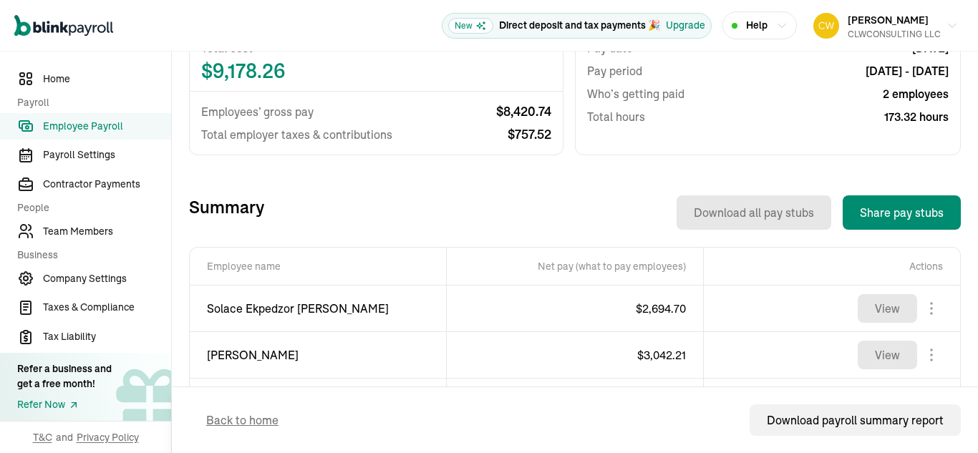
scroll to position [403, 0]
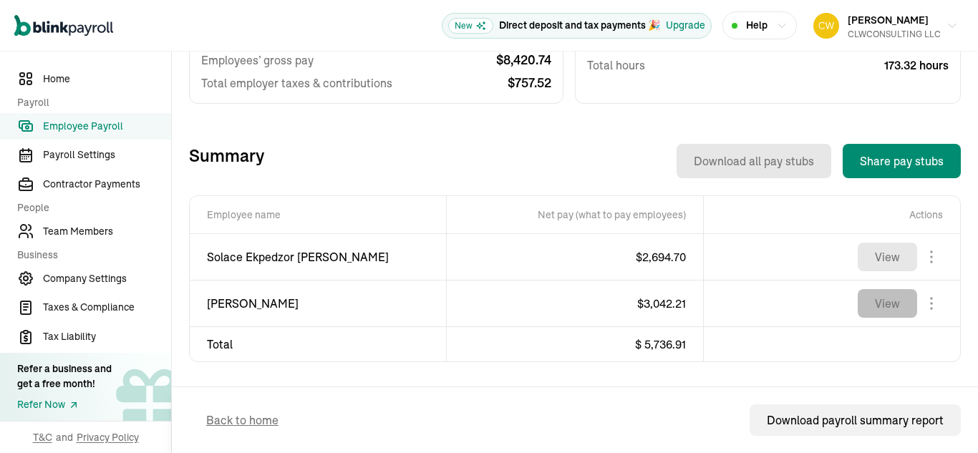
click at [882, 311] on button "View" at bounding box center [886, 303] width 59 height 29
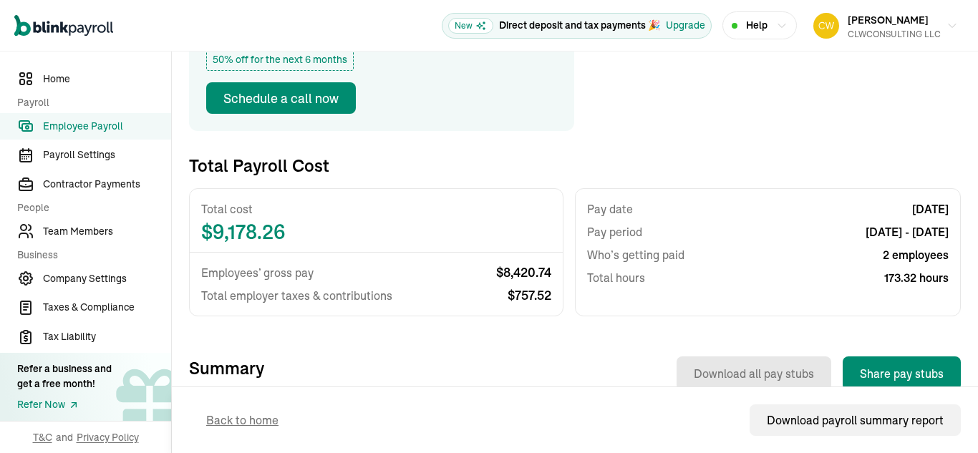
scroll to position [0, 0]
